Goal: Navigation & Orientation: Find specific page/section

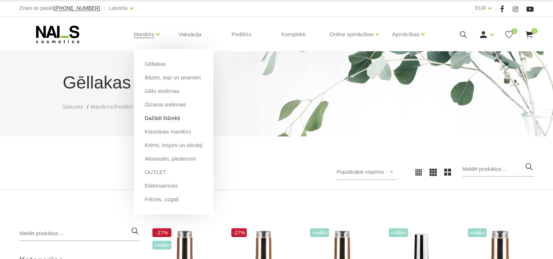
click at [168, 119] on link "Dažādi līdzekļi" at bounding box center [162, 118] width 35 height 8
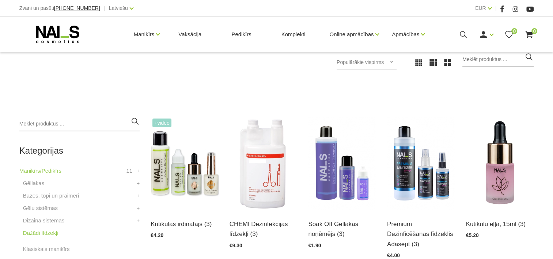
scroll to position [219, 0]
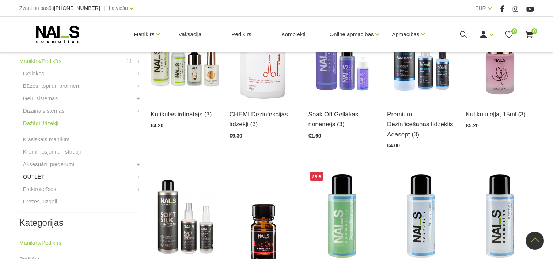
click at [37, 175] on link "OUTLET" at bounding box center [34, 176] width 22 height 9
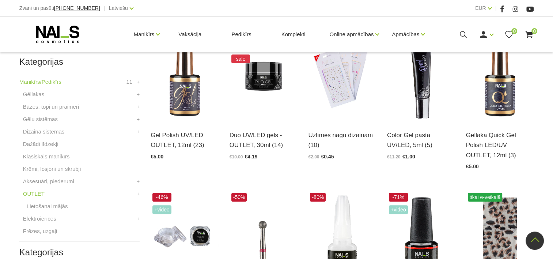
scroll to position [219, 0]
